Goal: Task Accomplishment & Management: Manage account settings

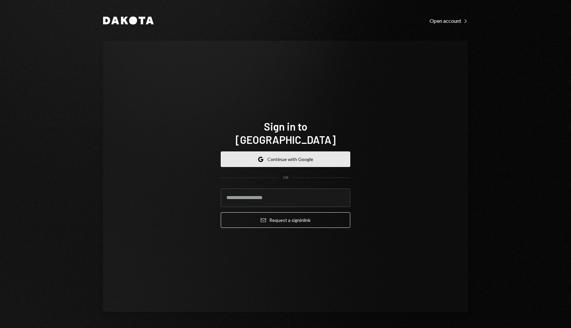
click at [306, 151] on button "Google Continue with Google" at bounding box center [285, 159] width 129 height 16
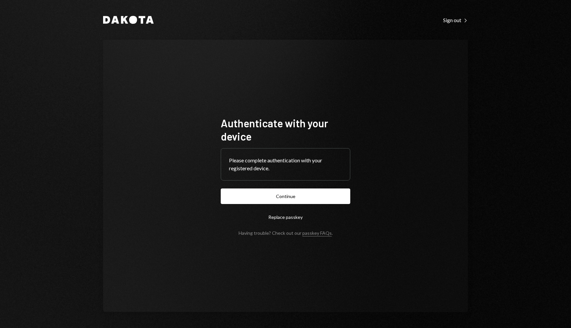
click at [265, 56] on div "Authenticate with your device Please complete authentication with your register…" at bounding box center [285, 176] width 365 height 272
click at [292, 197] on button "Continue" at bounding box center [285, 196] width 129 height 16
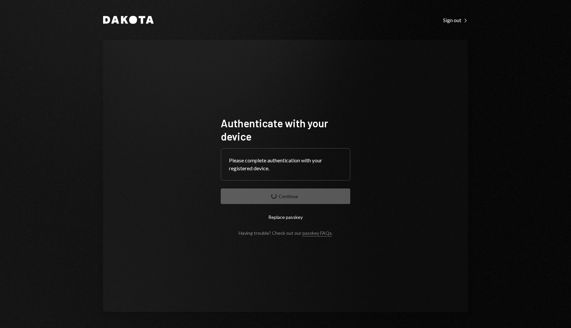
click at [343, 43] on div "Authenticate with your device Please complete authentication with your register…" at bounding box center [285, 176] width 365 height 272
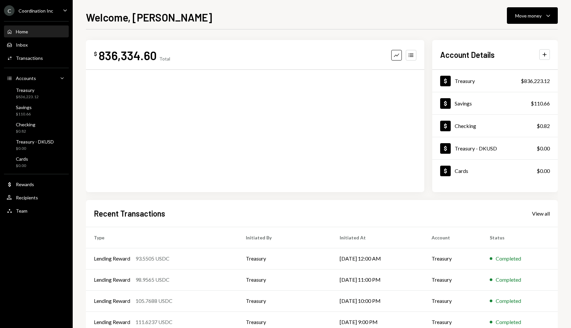
click at [281, 54] on div "$ 836,334.60 Total Graph Accounts" at bounding box center [255, 55] width 322 height 15
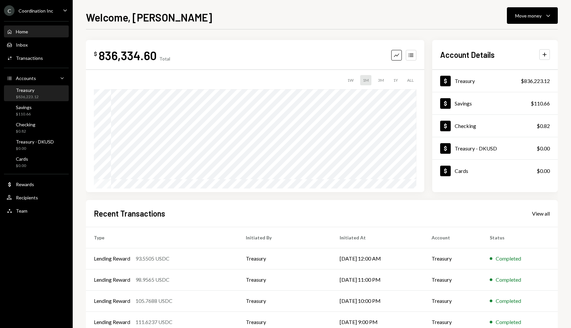
click at [35, 94] on div "$836,223.12" at bounding box center [27, 97] width 23 height 6
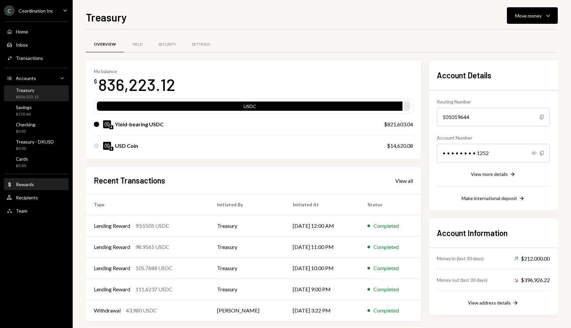
click at [22, 183] on div "Rewards" at bounding box center [25, 184] width 18 height 6
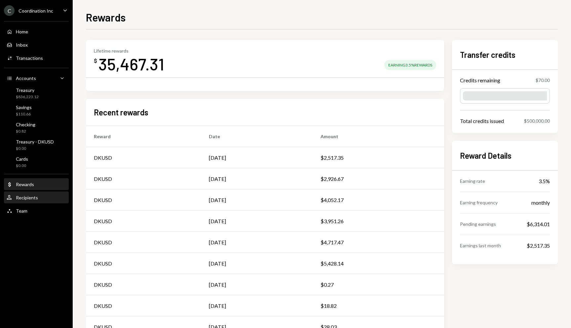
click at [44, 199] on div "User Recipients" at bounding box center [36, 197] width 59 height 6
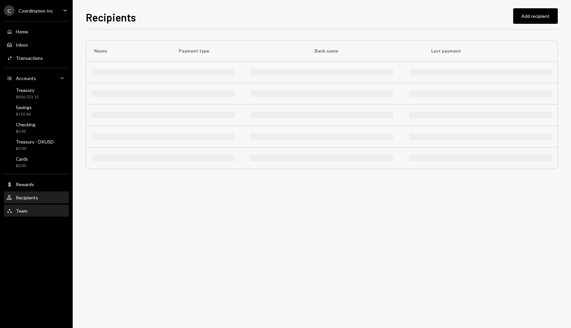
click at [36, 212] on div "Team Team" at bounding box center [36, 211] width 59 height 6
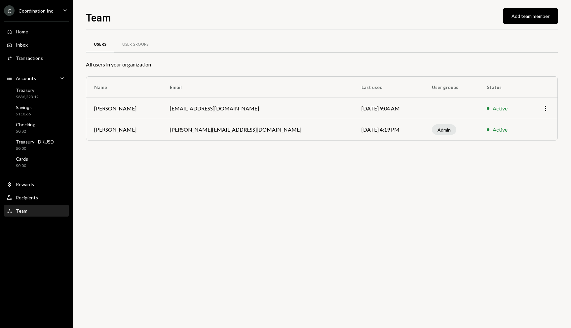
click at [60, 5] on div "C Coordination Inc Caret Down" at bounding box center [36, 10] width 73 height 11
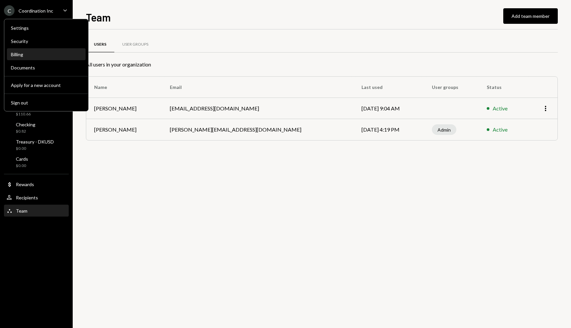
click at [39, 52] on div "Billing" at bounding box center [46, 55] width 71 height 6
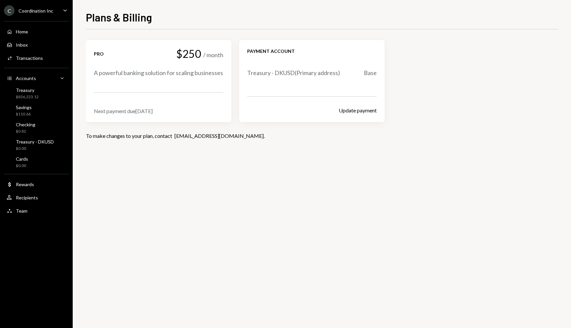
click at [151, 108] on div "Next payment due Sep 20, 2025" at bounding box center [158, 111] width 129 height 6
click at [172, 110] on div "Next payment due Sep 20, 2025" at bounding box center [158, 111] width 129 height 6
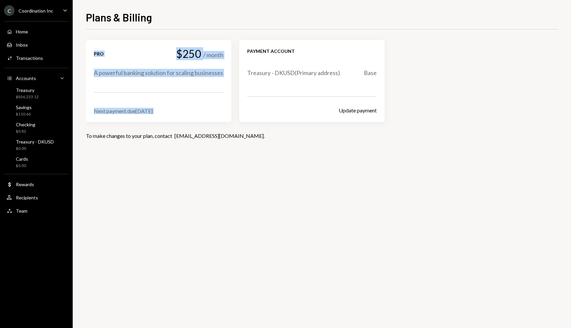
drag, startPoint x: 183, startPoint y: 113, endPoint x: 156, endPoint y: 32, distance: 84.9
click at [156, 32] on div "Pro $250 / month A powerful banking solution for scaling businesses Next paymen…" at bounding box center [322, 90] width 472 height 123
drag, startPoint x: 156, startPoint y: 32, endPoint x: 211, endPoint y: 113, distance: 97.3
click at [211, 113] on div "Pro $250 / month A powerful banking solution for scaling businesses Next paymen…" at bounding box center [322, 90] width 472 height 123
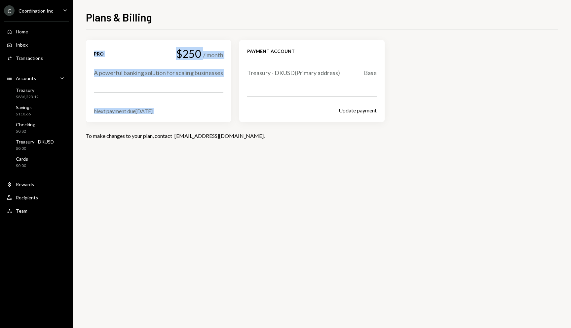
drag, startPoint x: 211, startPoint y: 113, endPoint x: 231, endPoint y: 111, distance: 20.9
click at [212, 113] on div "Next payment due Sep 20, 2025" at bounding box center [158, 111] width 129 height 6
click at [369, 108] on button "Update payment" at bounding box center [357, 110] width 38 height 7
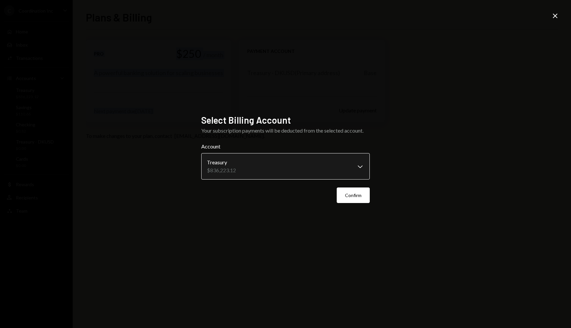
click at [360, 165] on body "**********" at bounding box center [285, 164] width 571 height 328
click at [386, 124] on div "**********" at bounding box center [285, 164] width 571 height 328
click at [352, 195] on button "Confirm" at bounding box center [352, 195] width 33 height 16
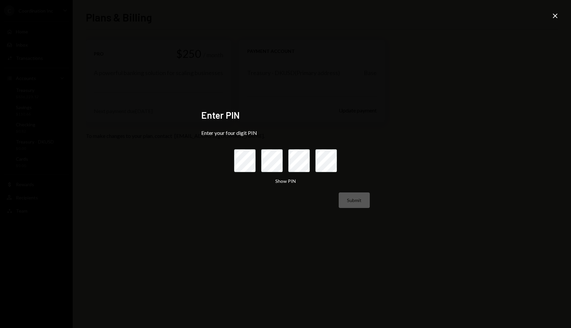
click at [552, 16] on icon "Close" at bounding box center [555, 16] width 8 height 8
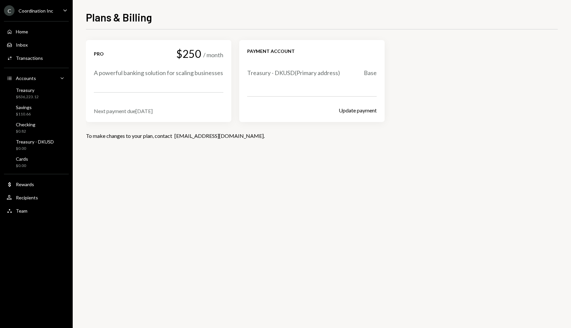
click at [422, 84] on div "Pro $250 / month A powerful banking solution for scaling businesses Next paymen…" at bounding box center [322, 81] width 472 height 82
click at [53, 97] on div "Treasury $836,223.12" at bounding box center [36, 93] width 59 height 13
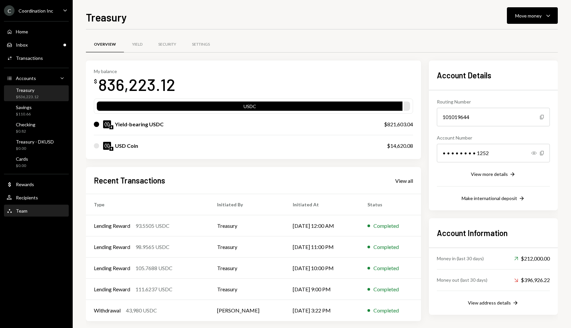
click at [28, 210] on div "Team Team" at bounding box center [36, 211] width 59 height 6
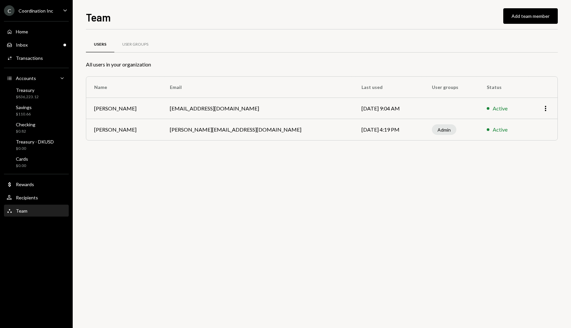
click at [51, 9] on div "Coordination Inc" at bounding box center [35, 11] width 35 height 6
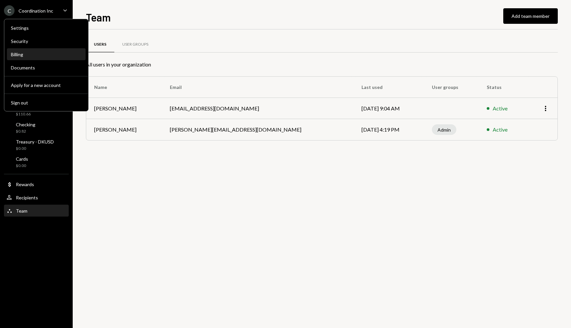
click at [47, 54] on div "Billing" at bounding box center [46, 55] width 71 height 6
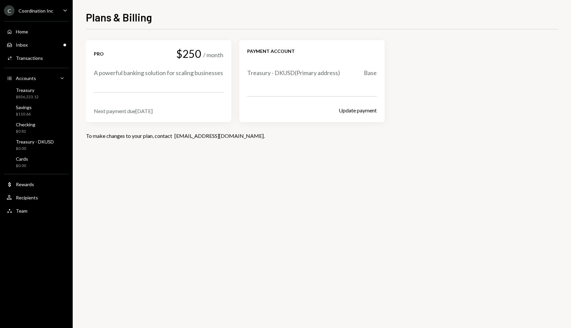
click at [350, 106] on div "Update payment" at bounding box center [311, 110] width 129 height 8
click at [348, 109] on button "Update payment" at bounding box center [357, 110] width 38 height 7
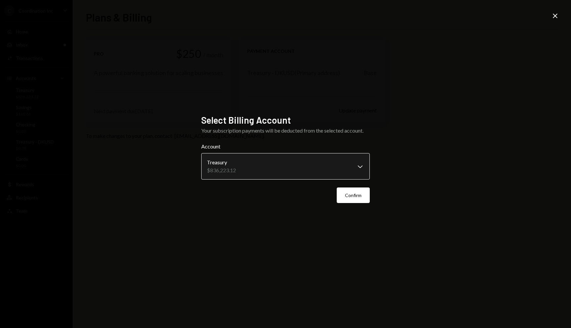
click at [309, 165] on body "**********" at bounding box center [285, 164] width 571 height 328
click at [435, 147] on div "**********" at bounding box center [285, 164] width 571 height 328
click at [361, 169] on body "**********" at bounding box center [285, 164] width 571 height 328
drag, startPoint x: 361, startPoint y: 168, endPoint x: 365, endPoint y: 162, distance: 7.0
click at [386, 133] on div "**********" at bounding box center [285, 164] width 571 height 328
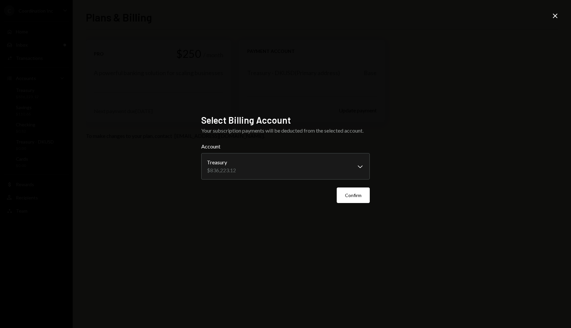
click at [555, 18] on icon "Close" at bounding box center [555, 16] width 8 height 8
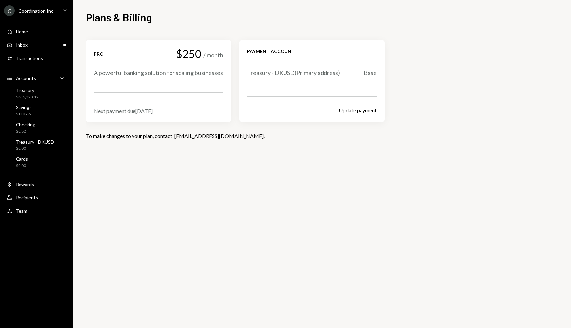
click at [418, 67] on div "Pro $250 / month A powerful banking solution for scaling businesses Next paymen…" at bounding box center [322, 81] width 472 height 82
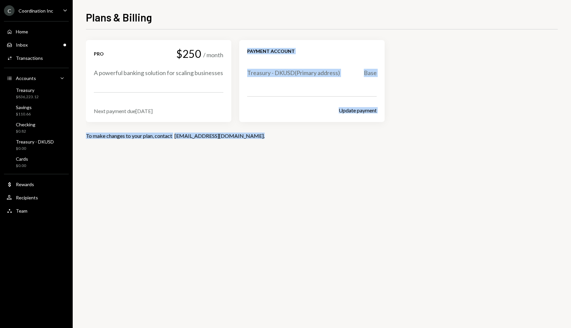
drag, startPoint x: 319, startPoint y: 50, endPoint x: 399, endPoint y: 143, distance: 122.6
click at [399, 143] on div "Pro $250 / month A powerful banking solution for scaling businesses Next paymen…" at bounding box center [322, 96] width 472 height 112
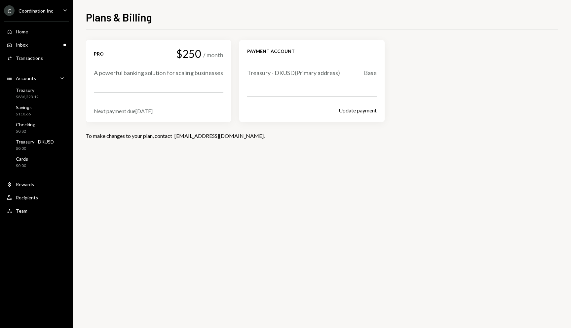
click at [400, 143] on div "Pro $250 / month A powerful banking solution for scaling businesses Next paymen…" at bounding box center [322, 96] width 472 height 112
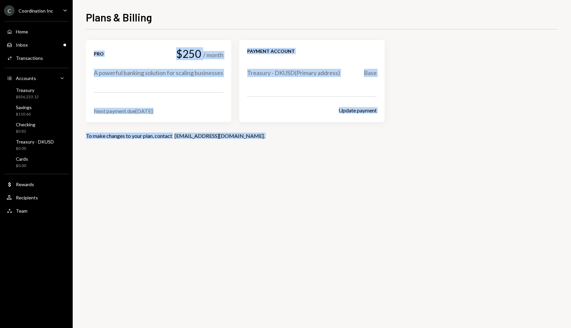
drag, startPoint x: 400, startPoint y: 143, endPoint x: 297, endPoint y: 20, distance: 159.9
click at [297, 20] on div "Plans & Billing Pro $250 / month A powerful banking solution for scaling busine…" at bounding box center [322, 168] width 472 height 318
click at [297, 20] on div "Plans & Billing" at bounding box center [322, 16] width 472 height 15
drag, startPoint x: 297, startPoint y: 20, endPoint x: 373, endPoint y: 171, distance: 169.2
click at [373, 171] on div "Plans & Billing Pro $250 / month A powerful banking solution for scaling busine…" at bounding box center [322, 168] width 472 height 318
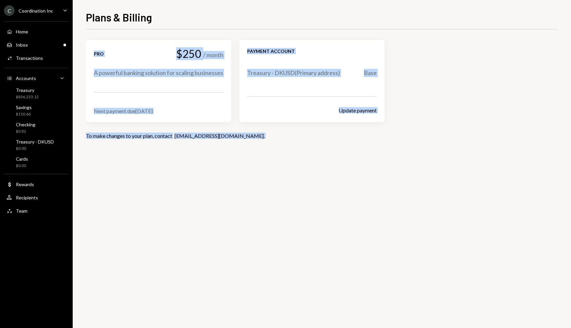
click at [373, 171] on div "Pro $250 / month A powerful banking solution for scaling businesses Next paymen…" at bounding box center [322, 178] width 472 height 298
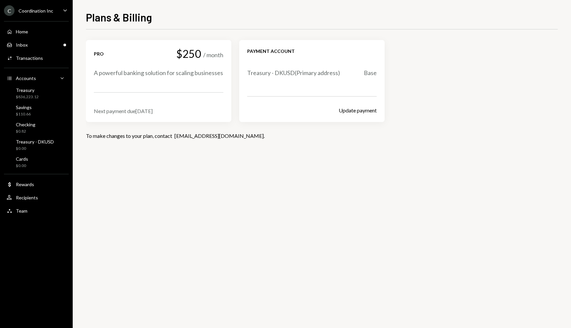
click at [375, 170] on div "Pro $250 / month A powerful banking solution for scaling businesses Next paymen…" at bounding box center [322, 178] width 472 height 298
click at [348, 113] on button "Update payment" at bounding box center [357, 110] width 38 height 7
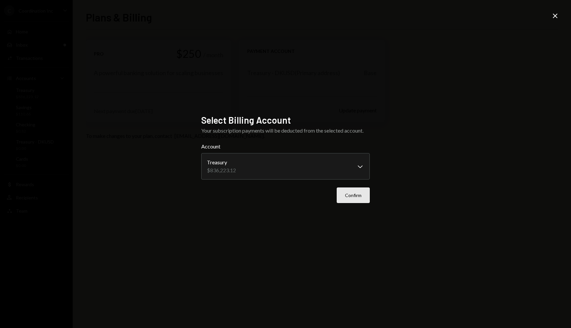
click at [360, 196] on button "Confirm" at bounding box center [352, 195] width 33 height 16
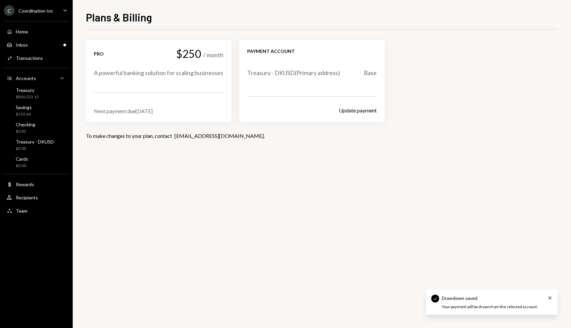
click at [476, 57] on div "Pro $250 / month A powerful banking solution for scaling businesses Next paymen…" at bounding box center [322, 81] width 472 height 82
click at [466, 88] on div "Pro $250 / month A powerful banking solution for scaling businesses Next paymen…" at bounding box center [322, 81] width 472 height 82
click at [464, 92] on div "Pro $250 / month A powerful banking solution for scaling businesses Next paymen…" at bounding box center [322, 81] width 472 height 82
click at [419, 119] on div "Pro $250 / month A powerful banking solution for scaling businesses Next paymen…" at bounding box center [322, 81] width 472 height 82
click at [349, 111] on button "Update payment" at bounding box center [357, 110] width 38 height 7
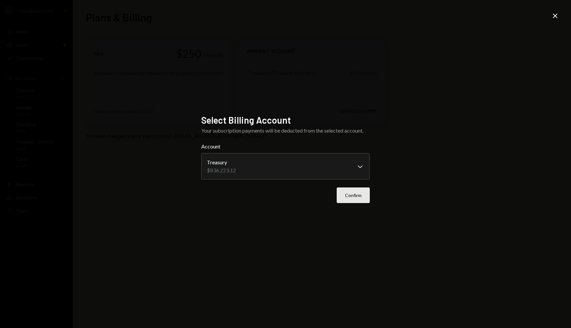
click at [352, 190] on button "Confirm" at bounding box center [352, 195] width 33 height 16
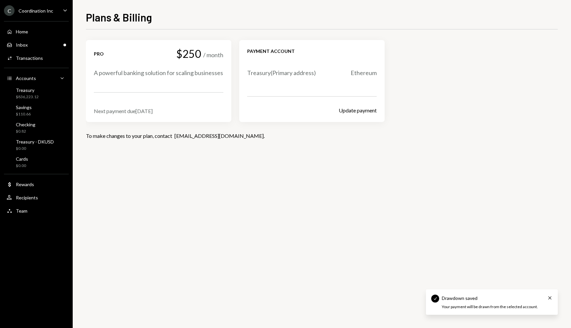
click at [407, 140] on div "Pro $250 / month A powerful banking solution for scaling businesses Next paymen…" at bounding box center [322, 96] width 472 height 112
click at [407, 141] on div "Pro $250 / month A powerful banking solution for scaling businesses Next paymen…" at bounding box center [322, 96] width 472 height 112
click at [453, 61] on div "Pro $250 / month A powerful banking solution for scaling businesses Next paymen…" at bounding box center [322, 81] width 472 height 82
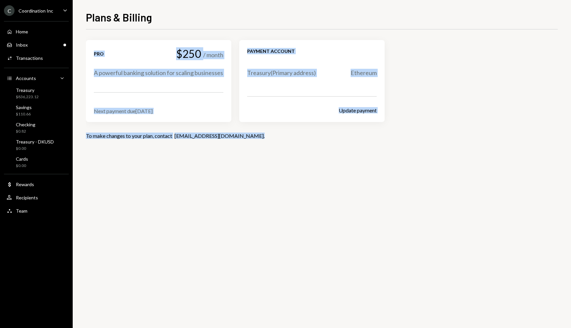
drag, startPoint x: 275, startPoint y: 26, endPoint x: 397, endPoint y: 165, distance: 184.4
click at [397, 165] on div "Plans & Billing Pro $250 / month A powerful banking solution for scaling busine…" at bounding box center [322, 168] width 472 height 318
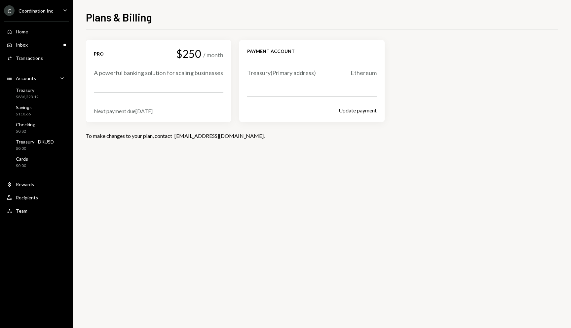
click at [397, 165] on div "Pro $250 / month A powerful banking solution for scaling businesses Next paymen…" at bounding box center [322, 178] width 472 height 298
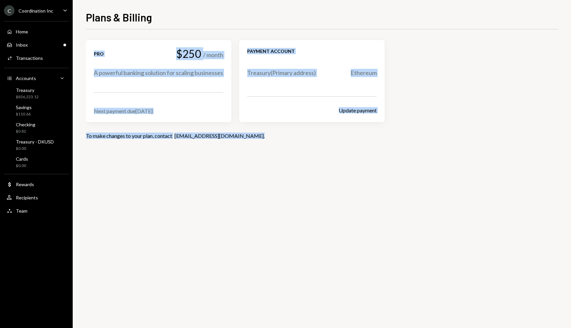
drag, startPoint x: 396, startPoint y: 157, endPoint x: 301, endPoint y: 16, distance: 169.4
click at [301, 16] on div "Plans & Billing Pro $250 / month A powerful banking solution for scaling busine…" at bounding box center [322, 168] width 472 height 318
click at [301, 16] on div "Plans & Billing" at bounding box center [322, 16] width 472 height 15
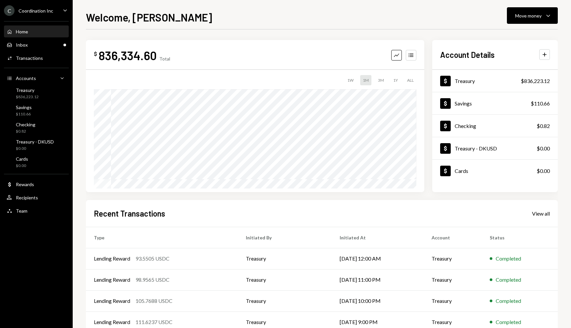
click at [330, 47] on div "$ 836,334.60 Total Graph Accounts 1W 1M 3M 1Y ALL" at bounding box center [255, 116] width 338 height 152
click at [312, 44] on div "$ 836,334.60 Total Graph Accounts 1W 1M 3M 1Y ALL" at bounding box center [255, 116] width 338 height 152
click at [310, 42] on div "$ 836,334.60 Total Graph Accounts 1W 1M 3M 1Y ALL" at bounding box center [255, 116] width 338 height 152
click at [307, 40] on div "$ 836,334.60 Total Graph Accounts 1W 1M 3M 1Y ALL" at bounding box center [255, 116] width 338 height 152
click at [38, 110] on div "Savings $110.66" at bounding box center [36, 110] width 59 height 13
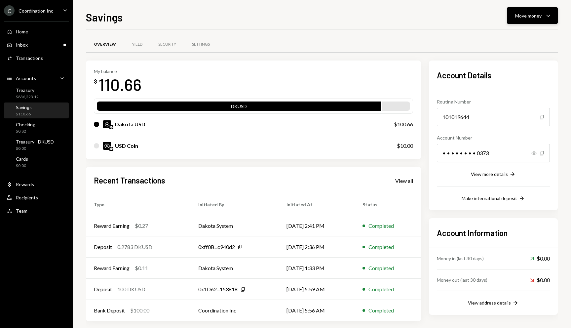
click at [545, 13] on icon "Caret Down" at bounding box center [548, 16] width 8 height 8
click at [515, 32] on div "Send" at bounding box center [527, 35] width 48 height 7
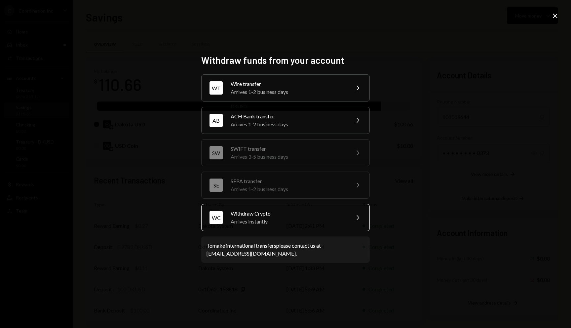
click at [300, 209] on div "Withdraw Crypto" at bounding box center [287, 213] width 115 height 8
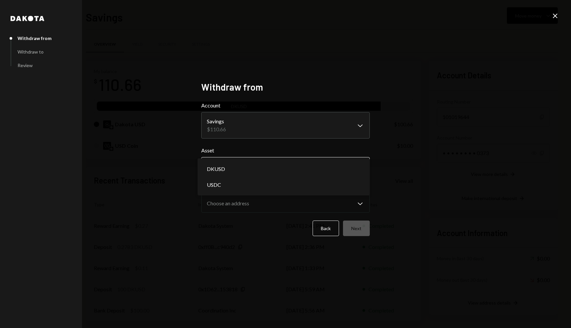
click at [350, 169] on body "C Coordination Inc Caret Down Home Home Inbox Inbox Activities Transactions Acc…" at bounding box center [285, 164] width 571 height 328
click at [551, 17] on icon "Close" at bounding box center [555, 16] width 8 height 8
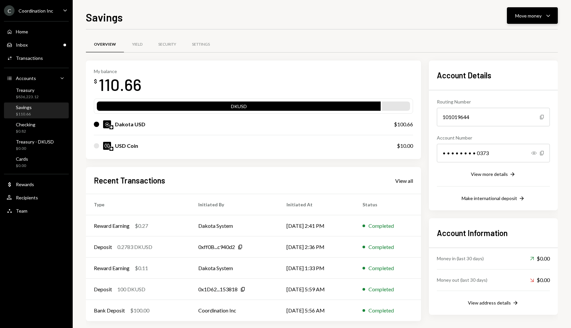
click at [535, 22] on button "Move money Caret Down" at bounding box center [532, 15] width 51 height 17
click at [518, 36] on div "Send" at bounding box center [527, 35] width 48 height 7
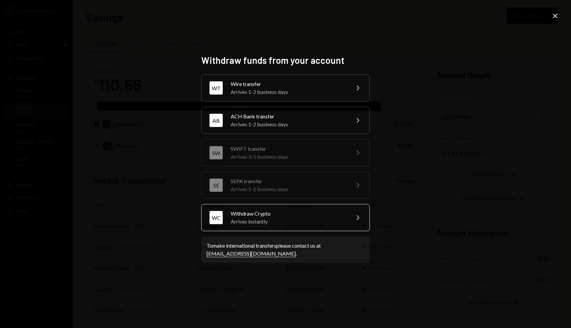
click at [298, 213] on div "Withdraw Crypto" at bounding box center [287, 213] width 115 height 8
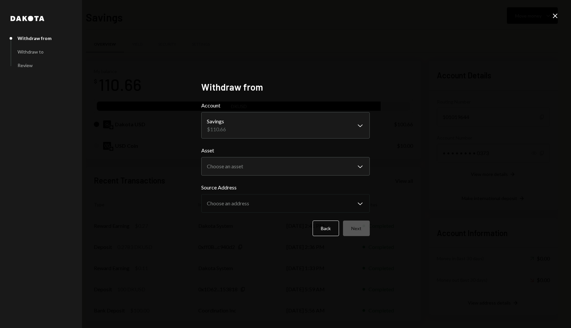
click at [551, 16] on icon "Close" at bounding box center [555, 16] width 8 height 8
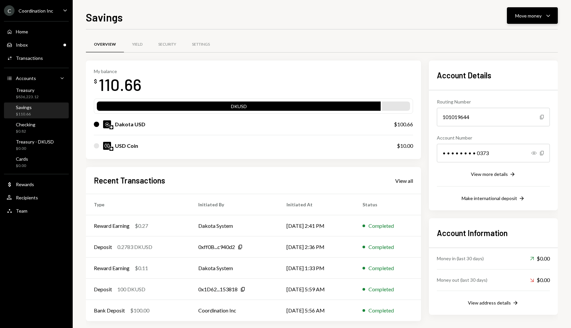
click at [547, 15] on icon "Caret Down" at bounding box center [548, 16] width 8 height 8
click at [516, 52] on div "Transfer" at bounding box center [527, 50] width 48 height 7
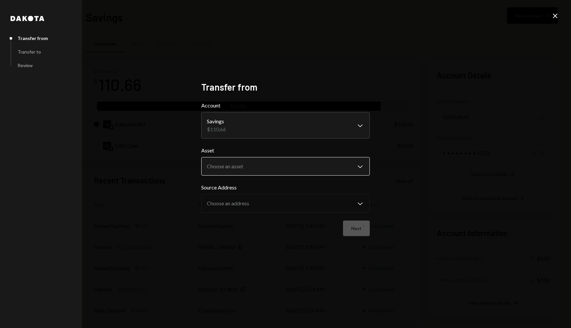
click at [294, 160] on body "C Coordination Inc Caret Down Home Home Inbox Inbox Activities Transactions Acc…" at bounding box center [285, 164] width 571 height 328
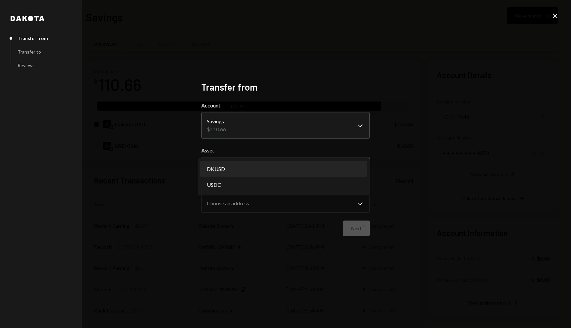
select select "*****"
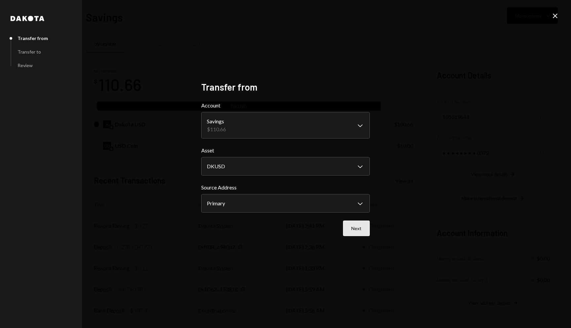
click at [354, 228] on button "Next" at bounding box center [356, 228] width 27 height 16
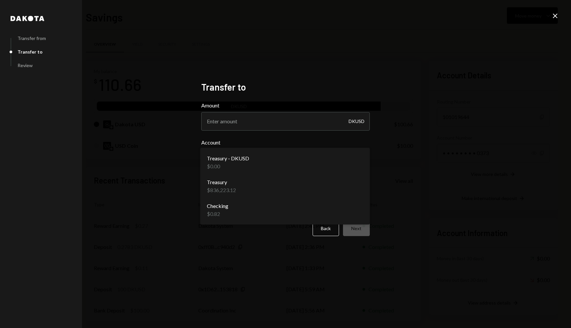
click at [322, 154] on body "C Coordination Inc Caret Down Home Home Inbox Inbox Activities Transactions Acc…" at bounding box center [285, 164] width 571 height 328
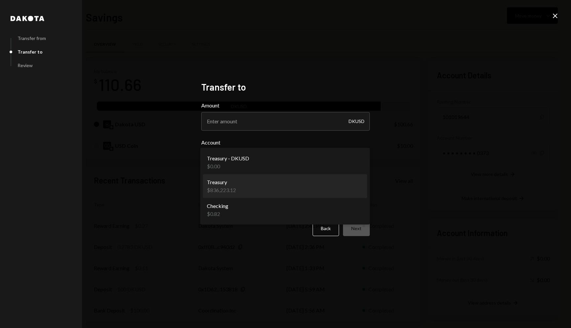
select select "**********"
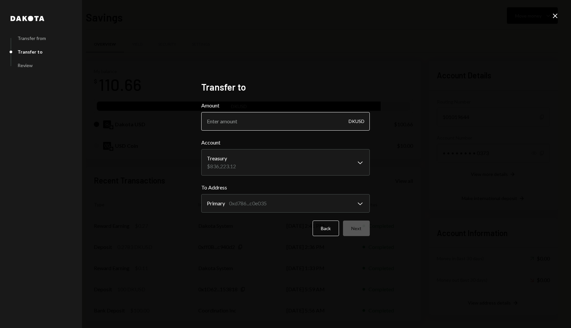
click at [269, 121] on input "Amount" at bounding box center [285, 121] width 168 height 18
type input "100"
click at [358, 231] on button "Next" at bounding box center [356, 228] width 27 height 16
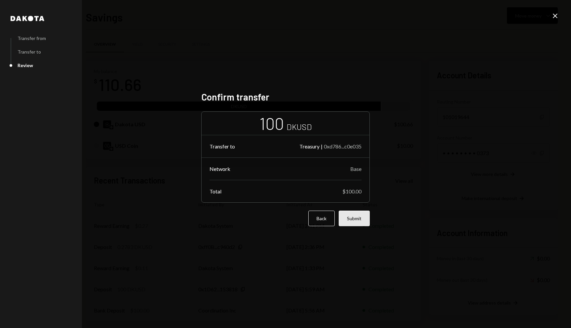
click at [359, 218] on button "Submit" at bounding box center [353, 218] width 31 height 16
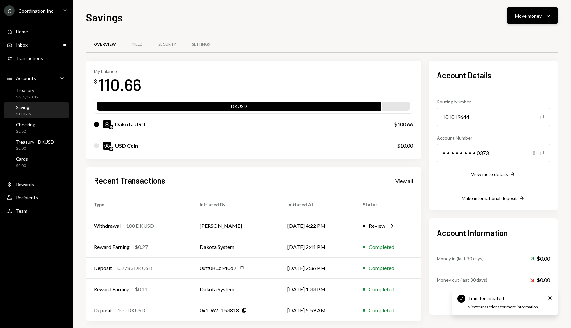
click at [525, 18] on div "Move money" at bounding box center [528, 15] width 26 height 7
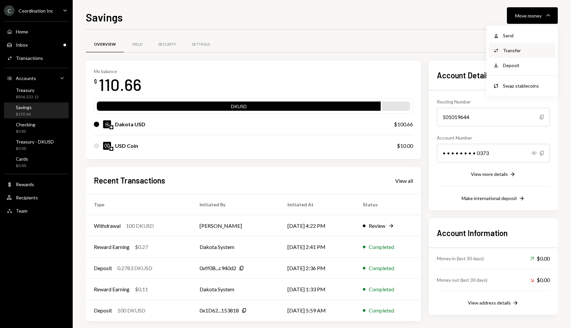
click at [516, 49] on div "Transfer" at bounding box center [527, 50] width 48 height 7
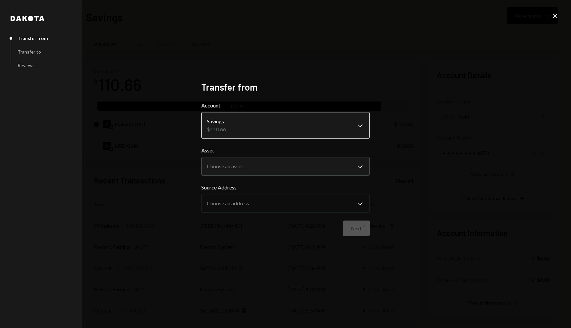
click at [283, 123] on body "C Coordination Inc Caret Down Home Home Inbox Inbox Activities Transactions Acc…" at bounding box center [285, 164] width 571 height 328
click at [264, 162] on body "C Coordination Inc Caret Down Home Home Inbox Inbox Activities Transactions Acc…" at bounding box center [285, 164] width 571 height 328
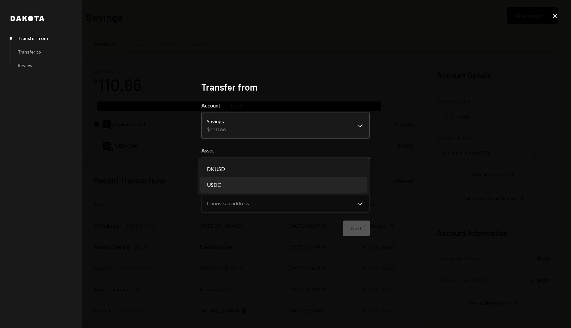
select select "****"
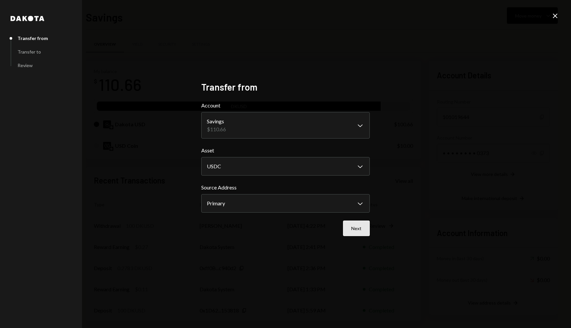
drag, startPoint x: 362, startPoint y: 219, endPoint x: 359, endPoint y: 223, distance: 4.5
click at [359, 221] on form "**********" at bounding box center [285, 168] width 168 height 134
click at [359, 224] on button "Next" at bounding box center [356, 228] width 27 height 16
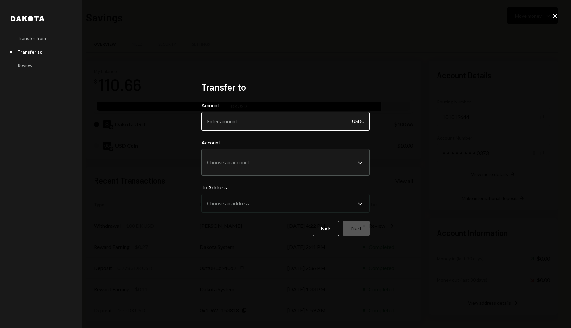
click at [296, 123] on input "Amount" at bounding box center [285, 121] width 168 height 18
type input "10"
click at [280, 160] on body "C Coordination Inc Caret Down Home Home Inbox Inbox Activities Transactions Acc…" at bounding box center [285, 164] width 571 height 328
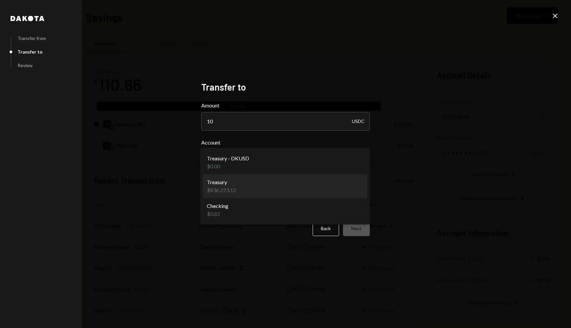
select select "**********"
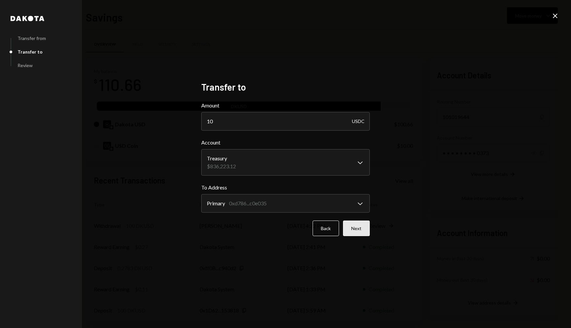
click at [355, 227] on button "Next" at bounding box center [356, 228] width 27 height 16
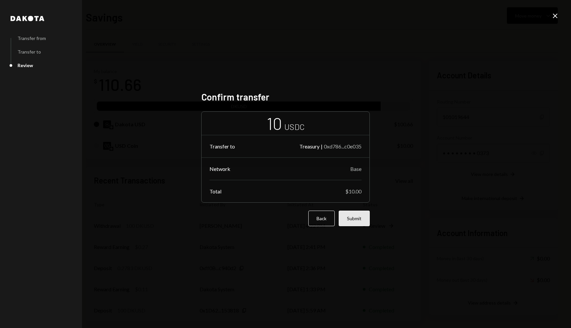
click at [361, 216] on button "Submit" at bounding box center [353, 218] width 31 height 16
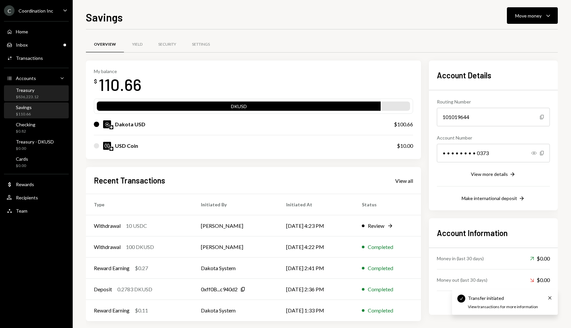
click at [56, 96] on div "Treasury $836,223.12" at bounding box center [36, 93] width 59 height 13
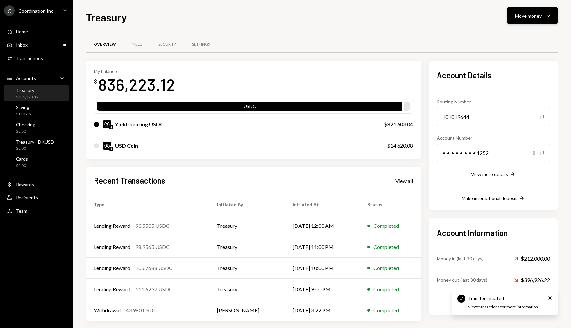
click at [546, 13] on icon "Caret Down" at bounding box center [548, 16] width 8 height 8
click at [520, 33] on div "Send" at bounding box center [527, 35] width 48 height 7
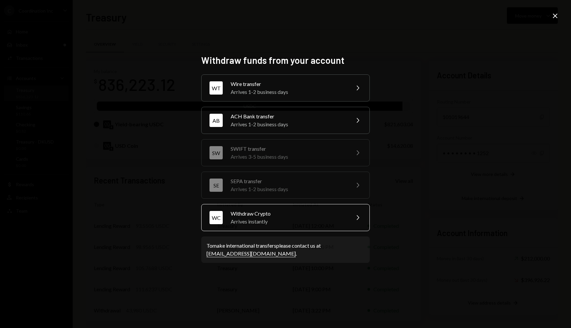
click at [278, 216] on div "Withdraw Crypto" at bounding box center [287, 213] width 115 height 8
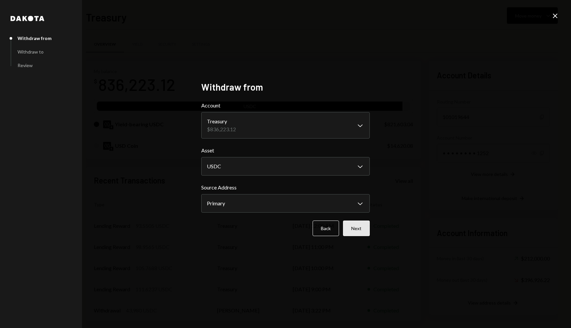
click at [353, 228] on button "Next" at bounding box center [356, 228] width 27 height 16
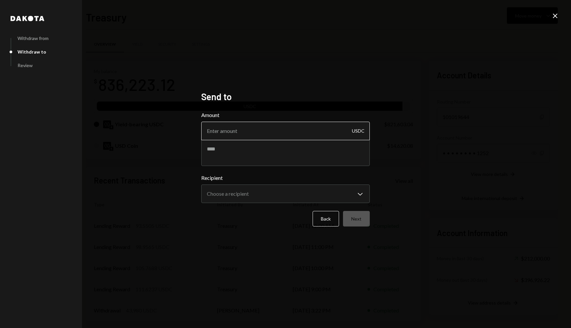
click at [272, 133] on input "Amount" at bounding box center [285, 131] width 168 height 18
type input "30"
click at [259, 190] on body "C Coordination Inc Caret Down Home Home Inbox Inbox Activities Transactions Acc…" at bounding box center [285, 164] width 571 height 328
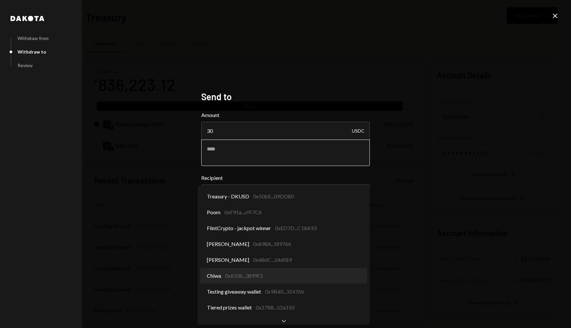
select select "**********"
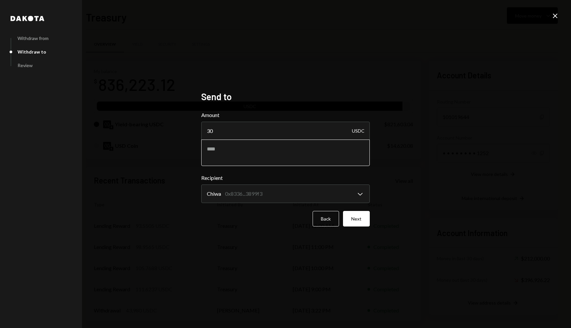
click at [255, 156] on textarea at bounding box center [285, 152] width 168 height 26
type textarea "**********"
click at [360, 217] on button "Next" at bounding box center [356, 219] width 27 height 16
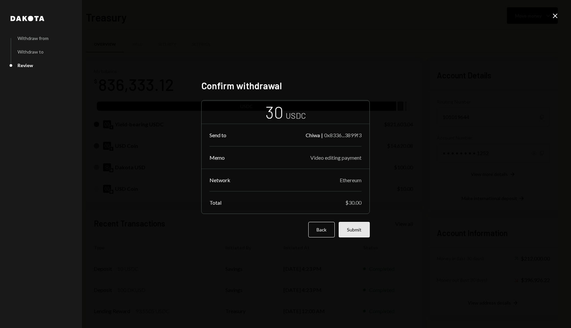
click at [352, 231] on button "Submit" at bounding box center [353, 230] width 31 height 16
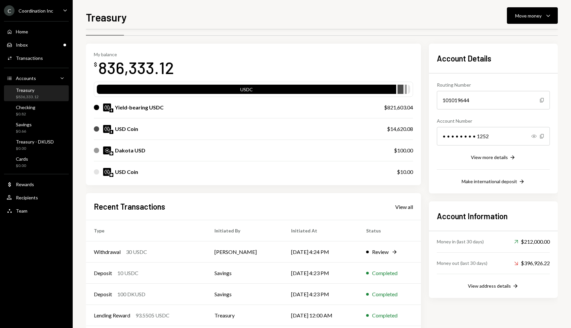
scroll to position [21, 0]
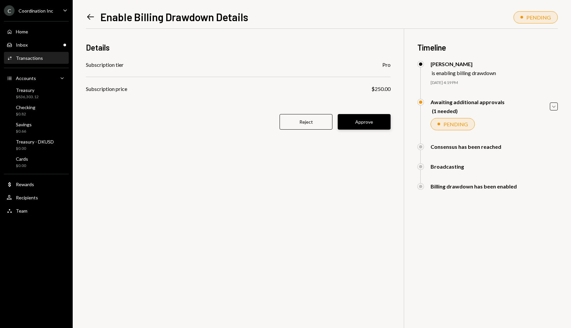
click at [368, 122] on button "Approve" at bounding box center [363, 122] width 53 height 16
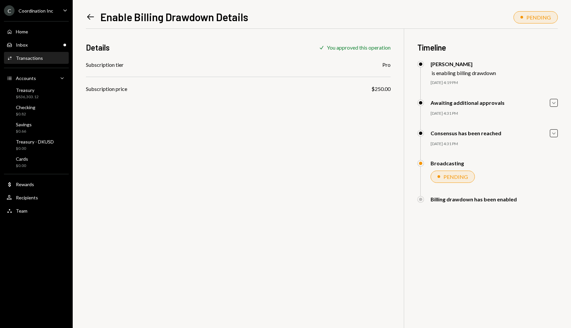
click at [210, 148] on div "Details Check You approved this operation Subscription tier Pro Subscription pr…" at bounding box center [322, 193] width 472 height 328
click at [47, 90] on div "Treasury $836,303.12" at bounding box center [36, 93] width 59 height 13
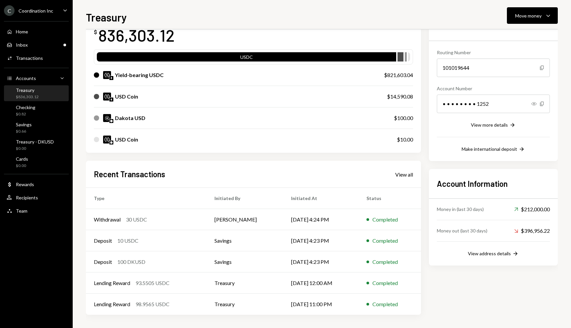
scroll to position [44, 0]
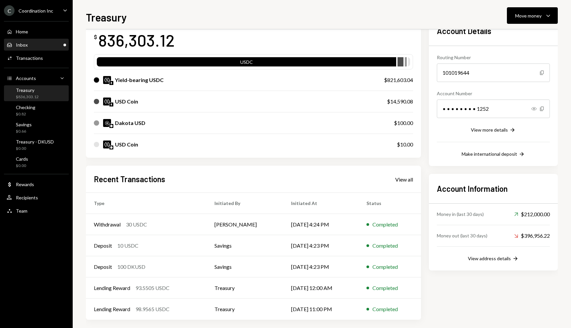
click at [42, 44] on div "Inbox Inbox" at bounding box center [36, 45] width 59 height 6
